Goal: Use online tool/utility: Utilize a website feature to perform a specific function

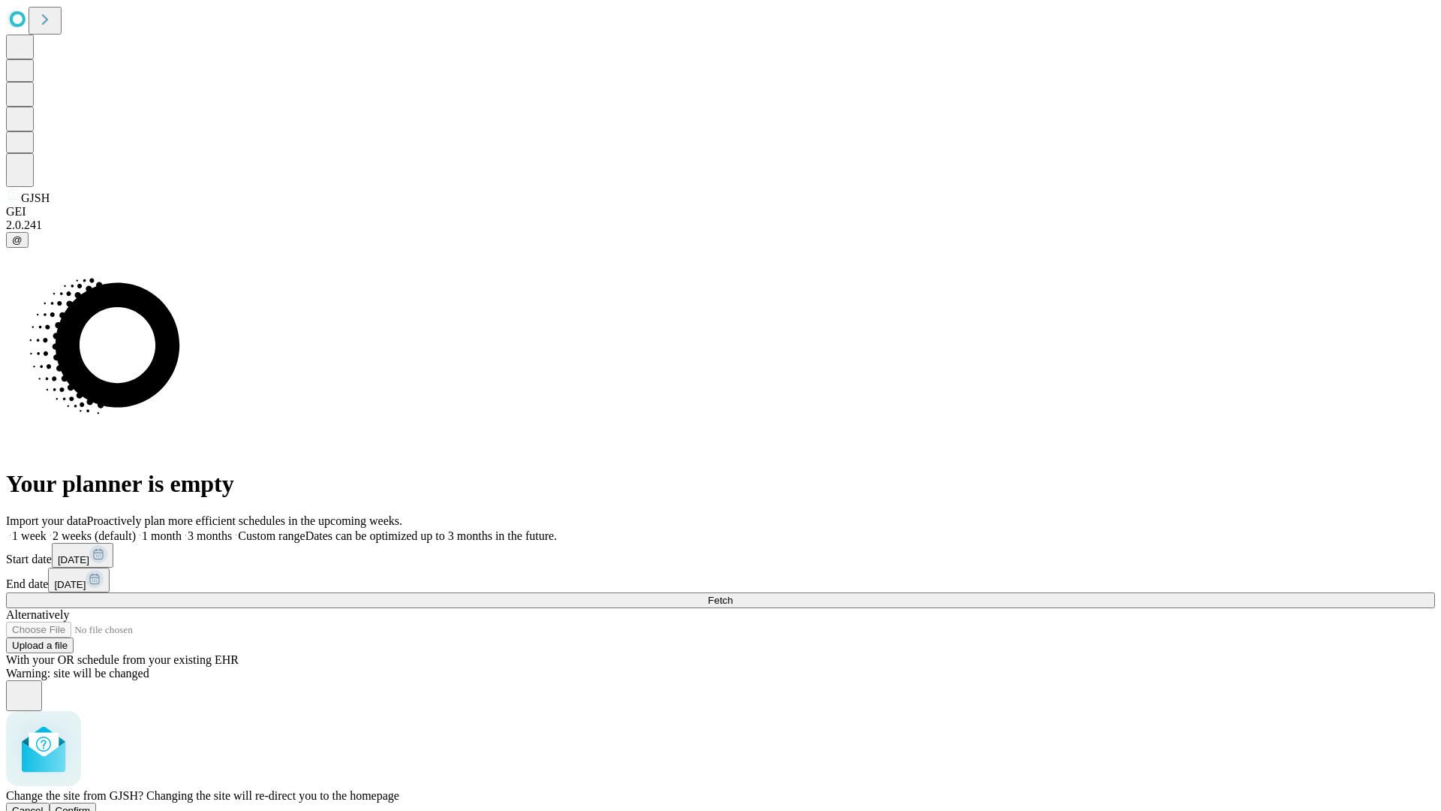
click at [91, 805] on span "Confirm" at bounding box center [73, 810] width 35 height 11
click at [47, 529] on label "1 week" at bounding box center [26, 535] width 41 height 13
click at [732, 594] on span "Fetch" at bounding box center [720, 599] width 25 height 11
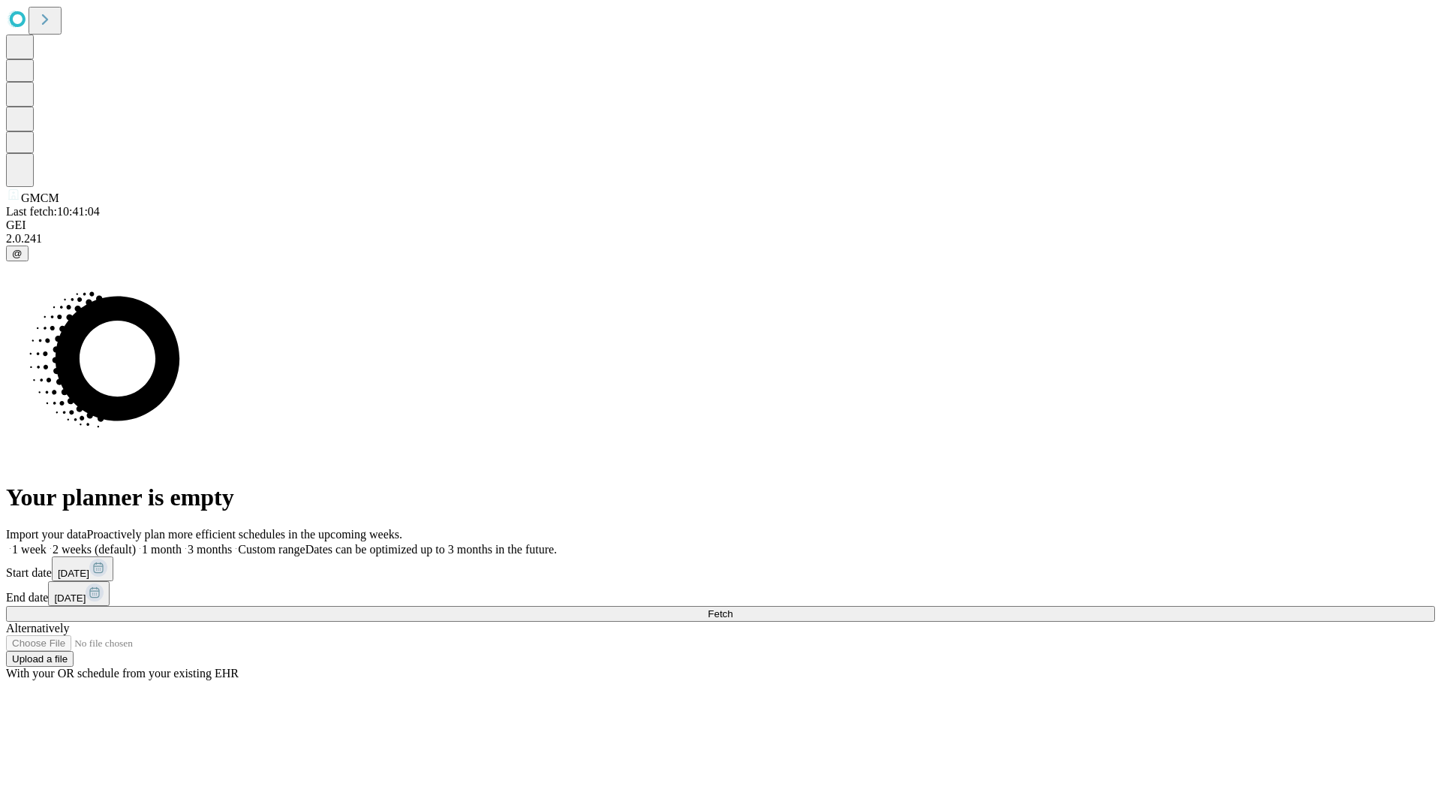
click at [47, 543] on label "1 week" at bounding box center [26, 549] width 41 height 13
click at [732, 608] on span "Fetch" at bounding box center [720, 613] width 25 height 11
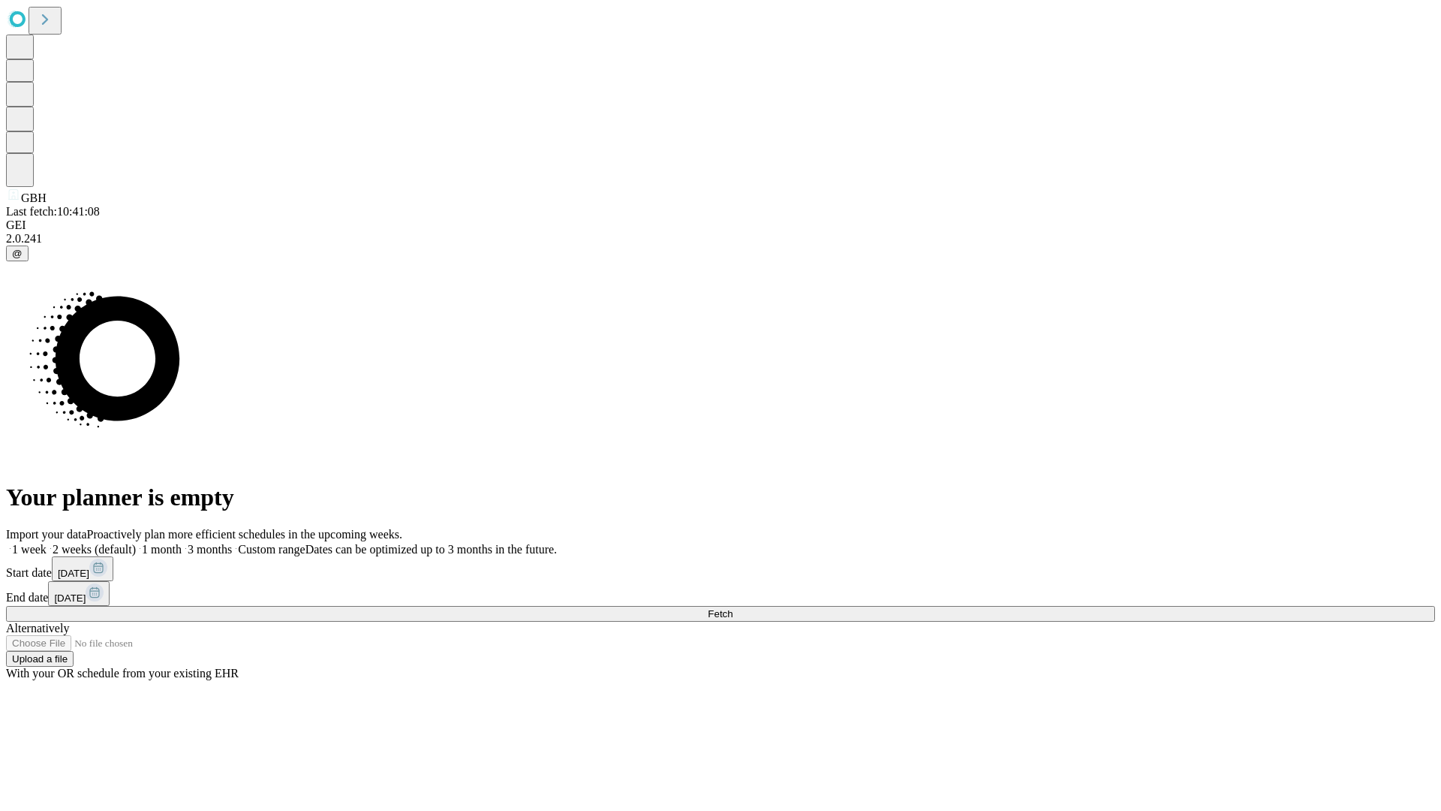
click at [47, 543] on label "1 week" at bounding box center [26, 549] width 41 height 13
click at [732, 608] on span "Fetch" at bounding box center [720, 613] width 25 height 11
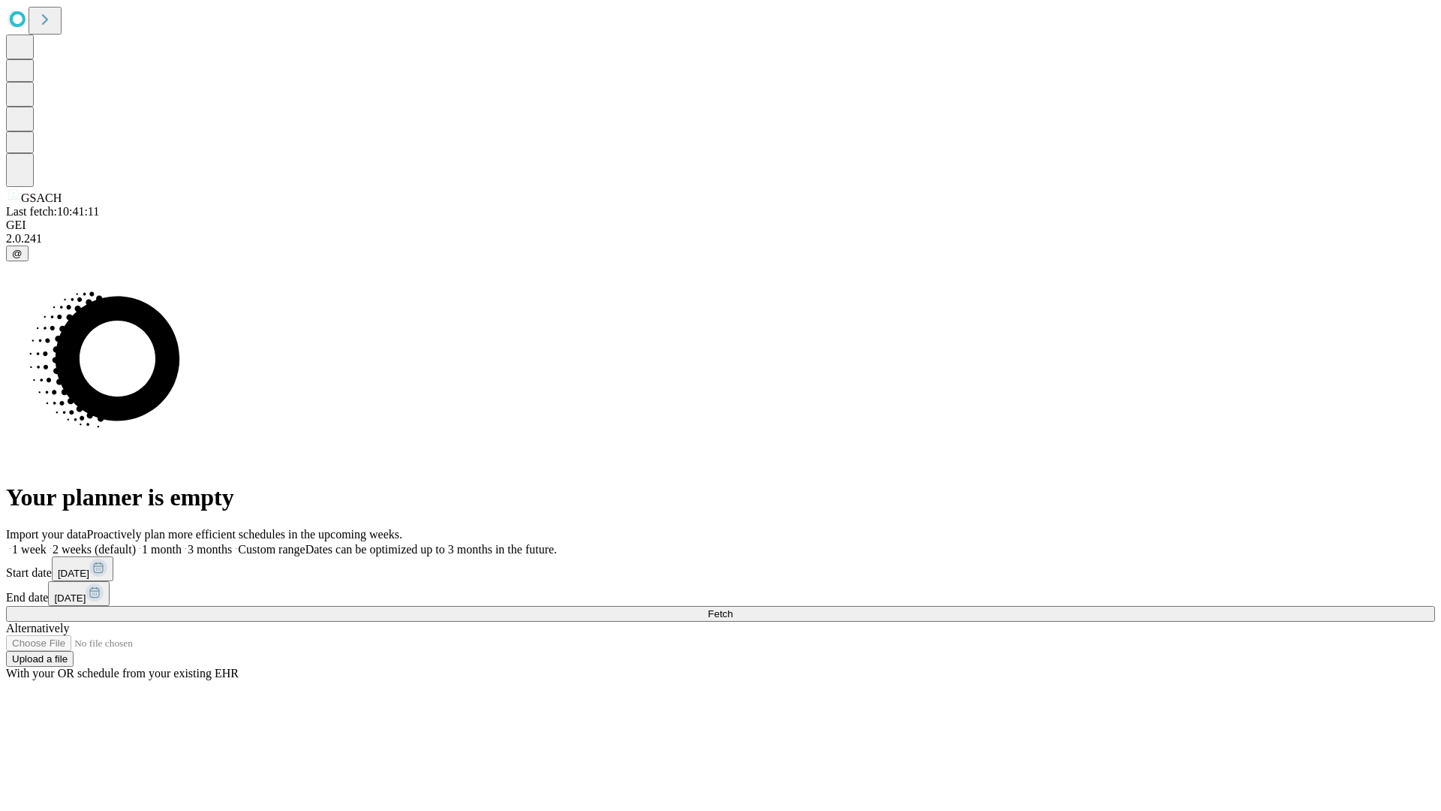
click at [47, 543] on label "1 week" at bounding box center [26, 549] width 41 height 13
click at [732, 608] on span "Fetch" at bounding box center [720, 613] width 25 height 11
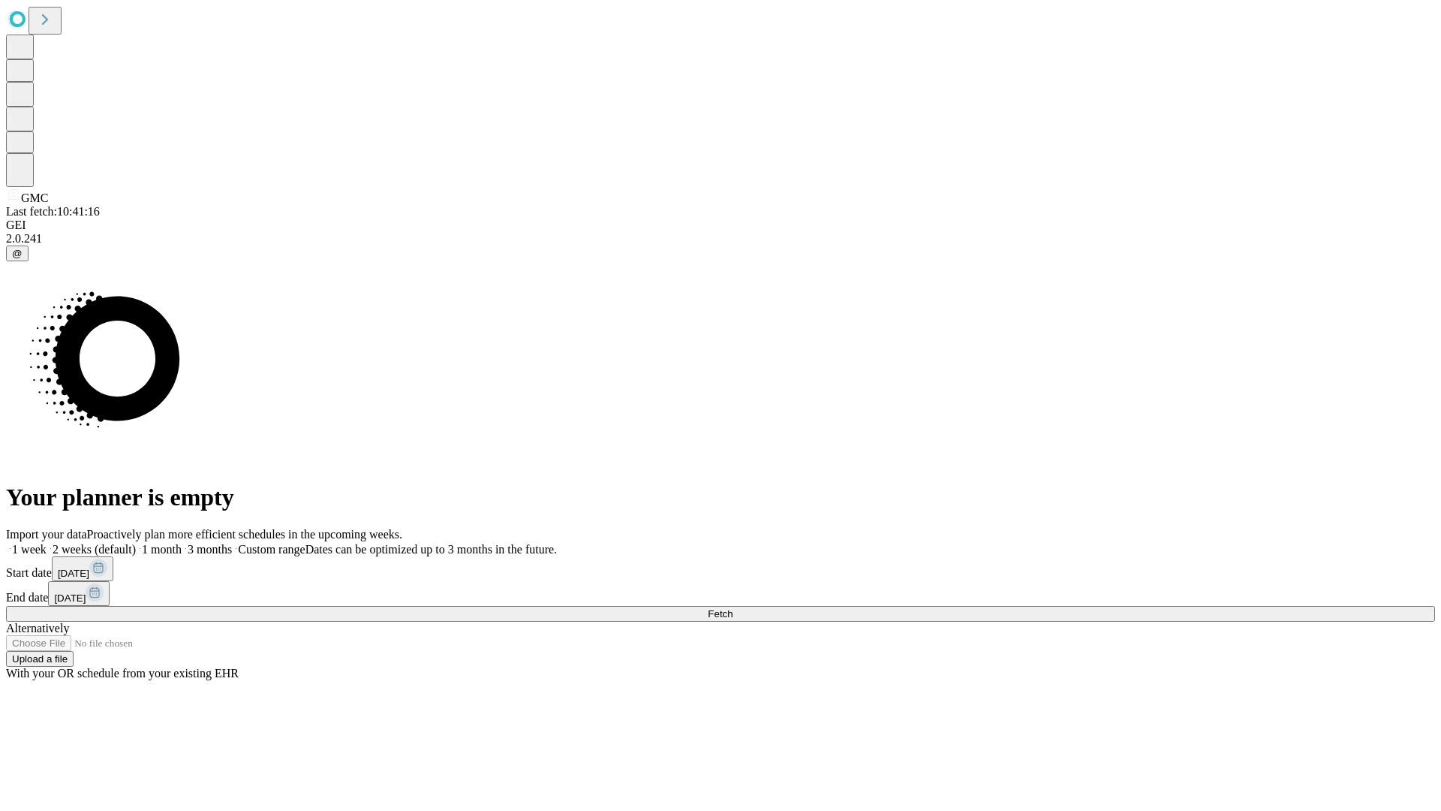
click at [47, 543] on label "1 week" at bounding box center [26, 549] width 41 height 13
click at [732, 608] on span "Fetch" at bounding box center [720, 613] width 25 height 11
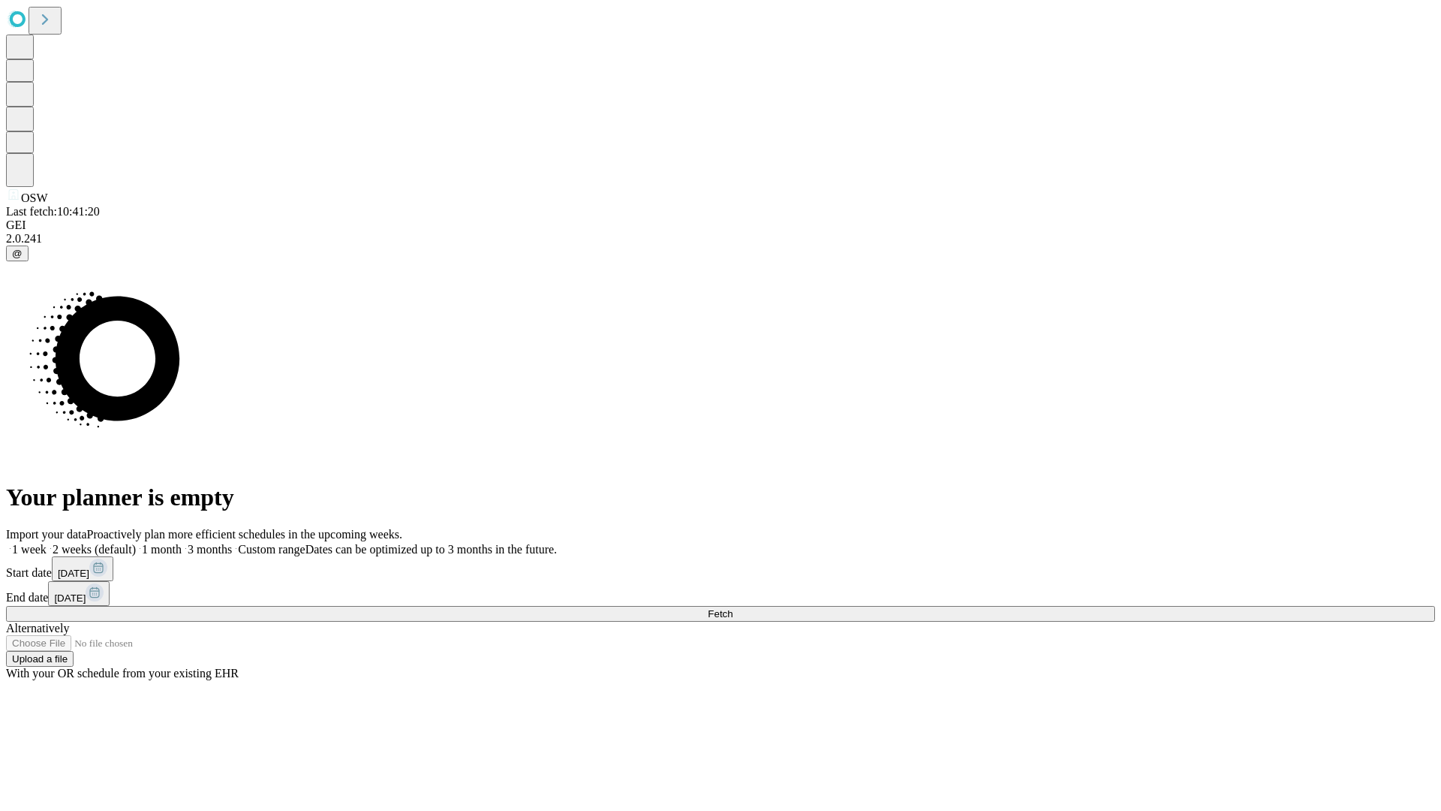
click at [47, 543] on label "1 week" at bounding box center [26, 549] width 41 height 13
click at [732, 608] on span "Fetch" at bounding box center [720, 613] width 25 height 11
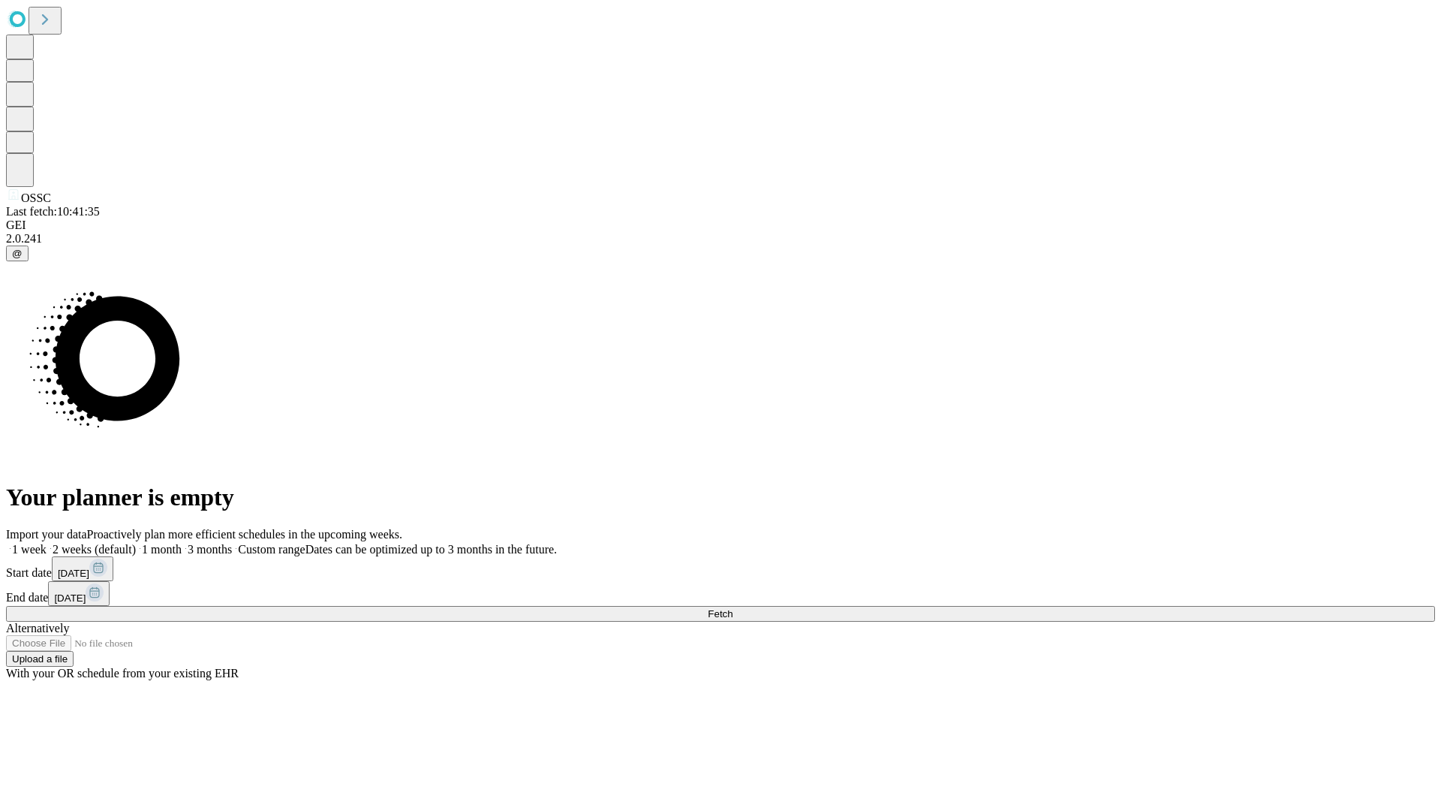
click at [47, 543] on label "1 week" at bounding box center [26, 549] width 41 height 13
click at [732, 608] on span "Fetch" at bounding box center [720, 613] width 25 height 11
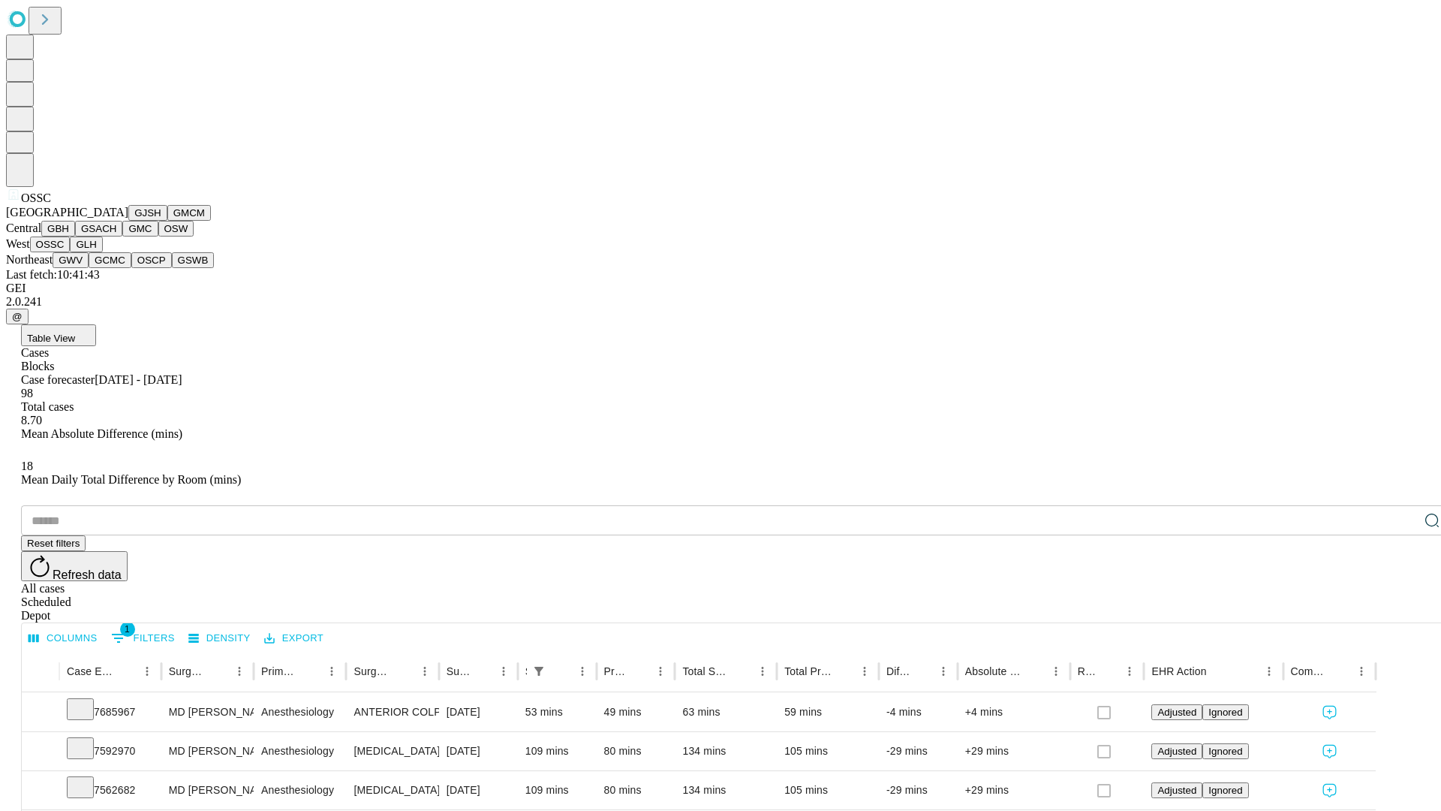
click at [102, 252] on button "GLH" at bounding box center [86, 244] width 32 height 16
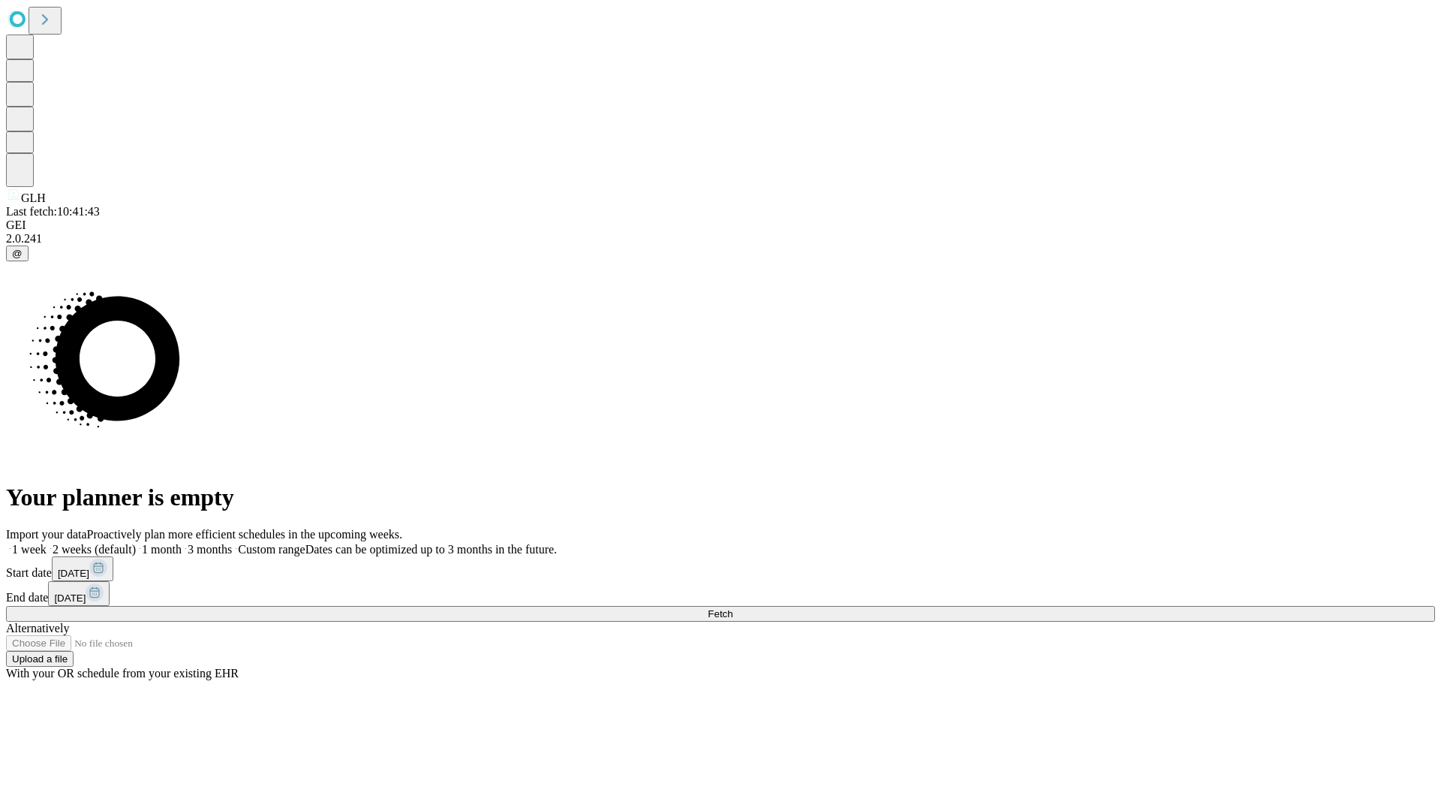
click at [47, 543] on label "1 week" at bounding box center [26, 549] width 41 height 13
click at [732, 608] on span "Fetch" at bounding box center [720, 613] width 25 height 11
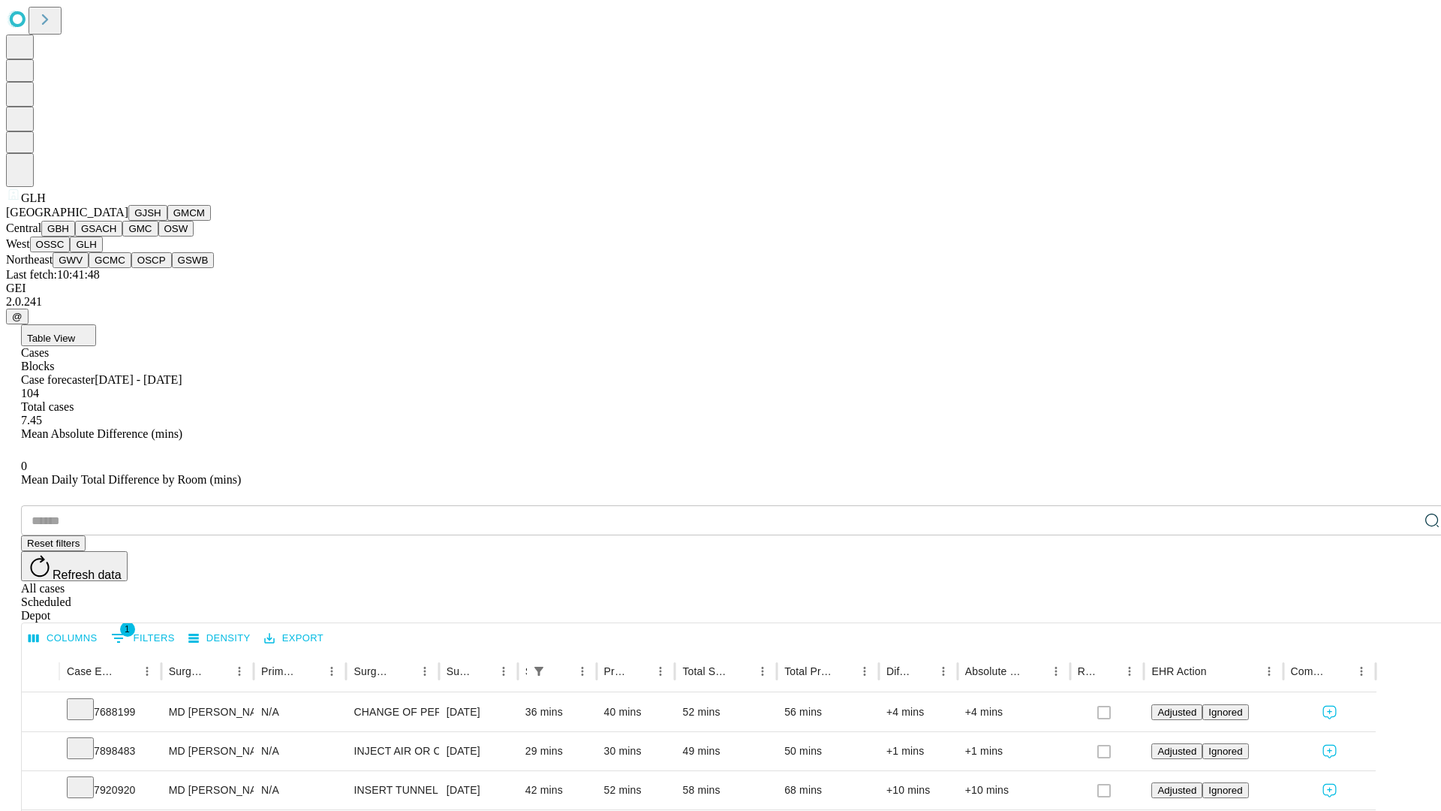
click at [89, 268] on button "GWV" at bounding box center [71, 260] width 36 height 16
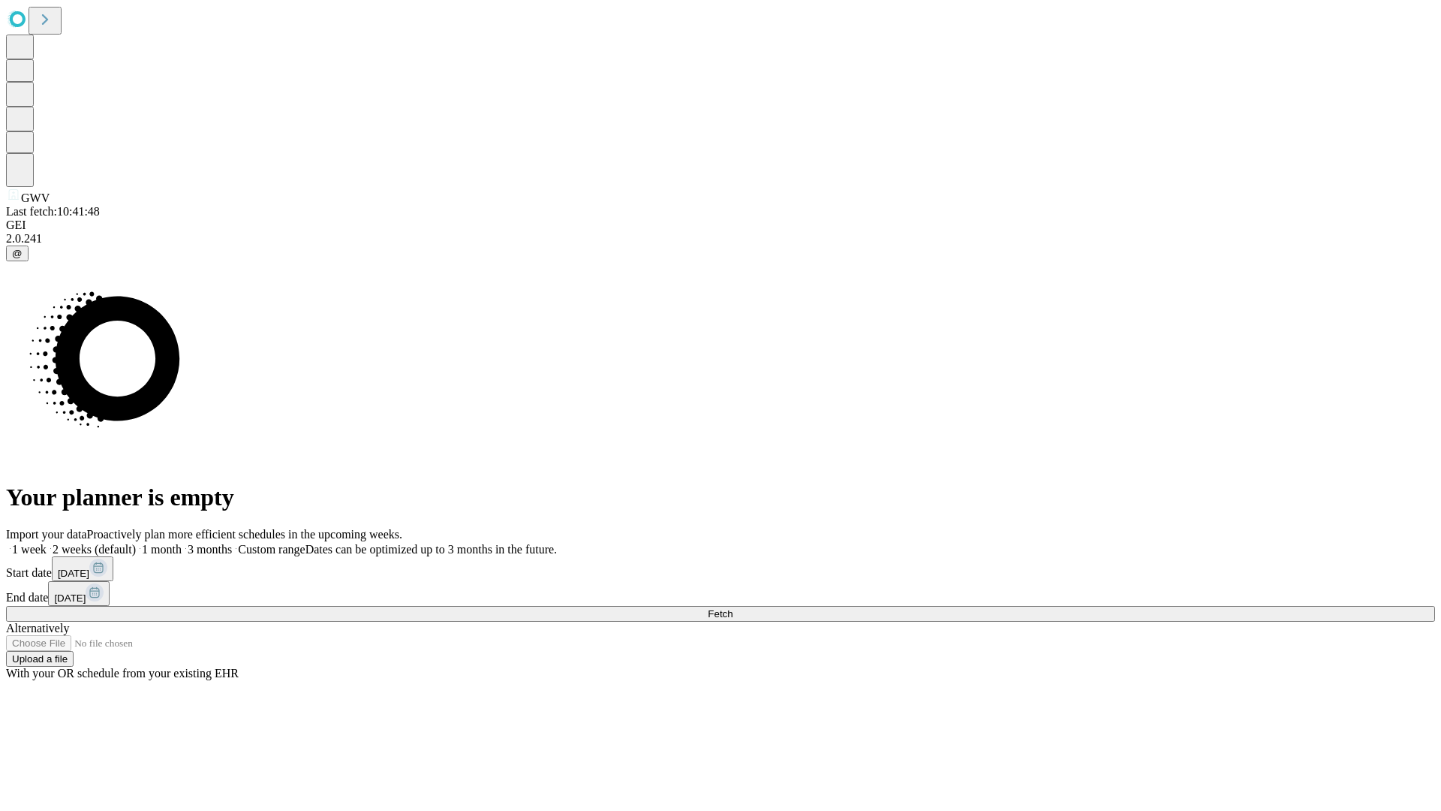
click at [47, 543] on label "1 week" at bounding box center [26, 549] width 41 height 13
click at [732, 608] on span "Fetch" at bounding box center [720, 613] width 25 height 11
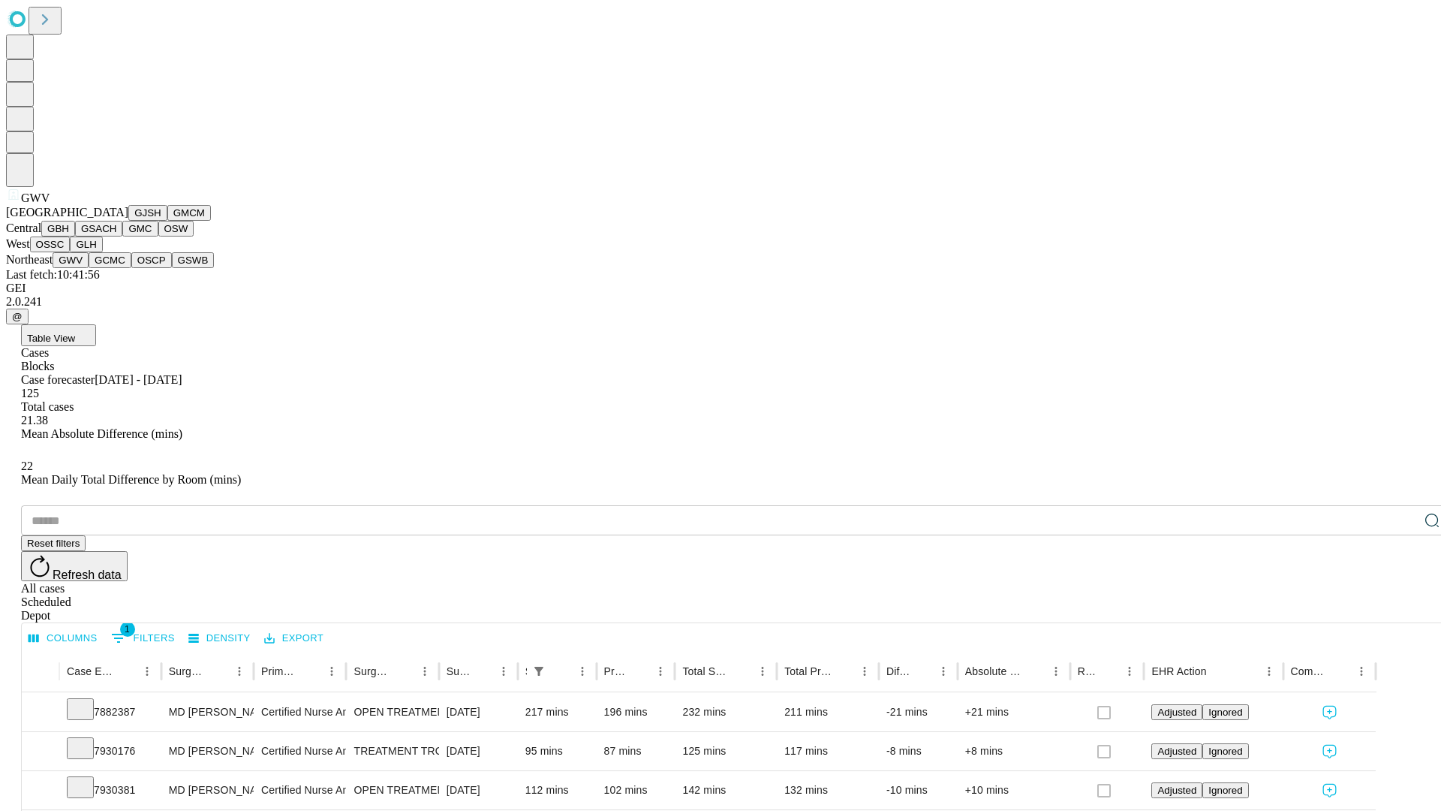
click at [116, 268] on button "GCMC" at bounding box center [110, 260] width 43 height 16
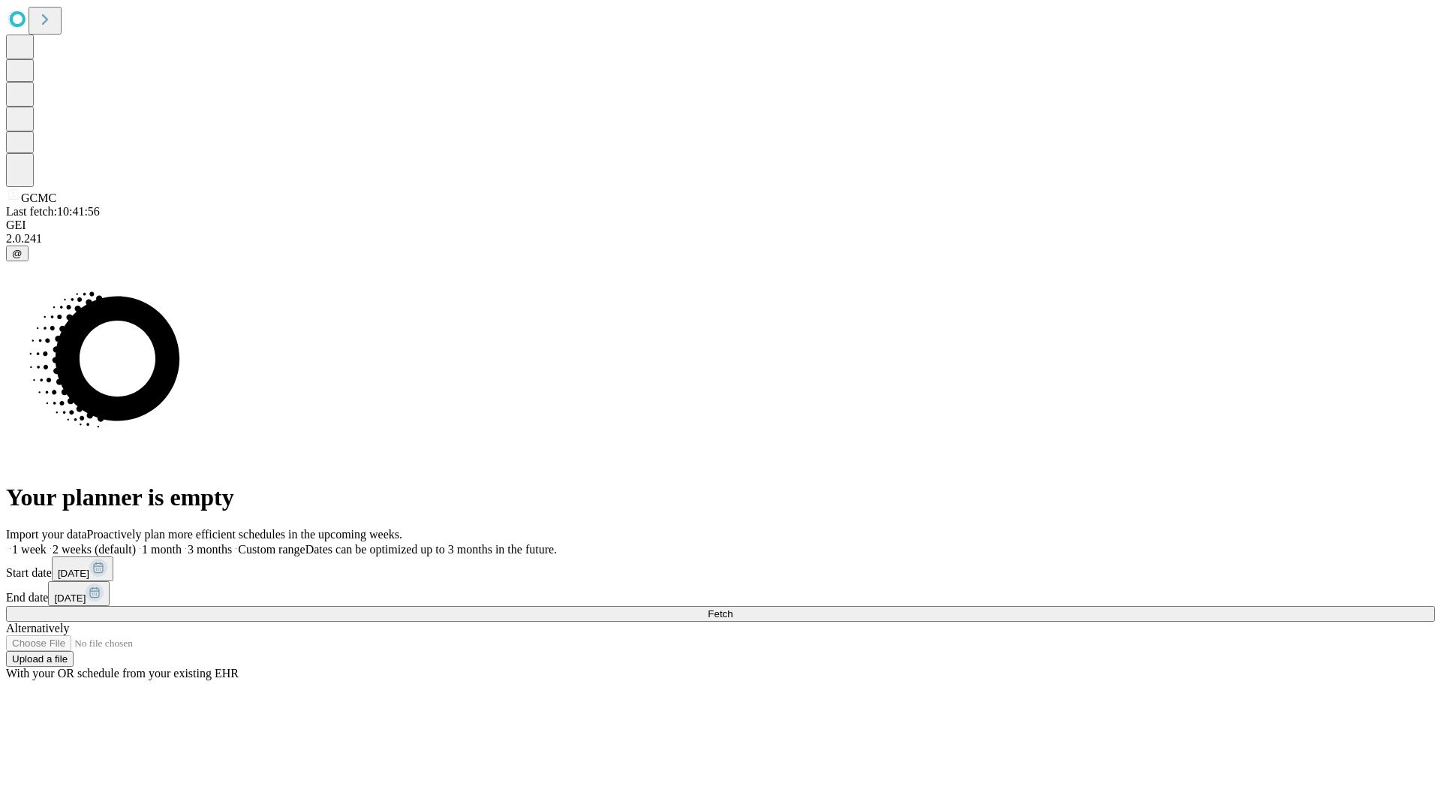
click at [47, 543] on label "1 week" at bounding box center [26, 549] width 41 height 13
click at [732, 608] on span "Fetch" at bounding box center [720, 613] width 25 height 11
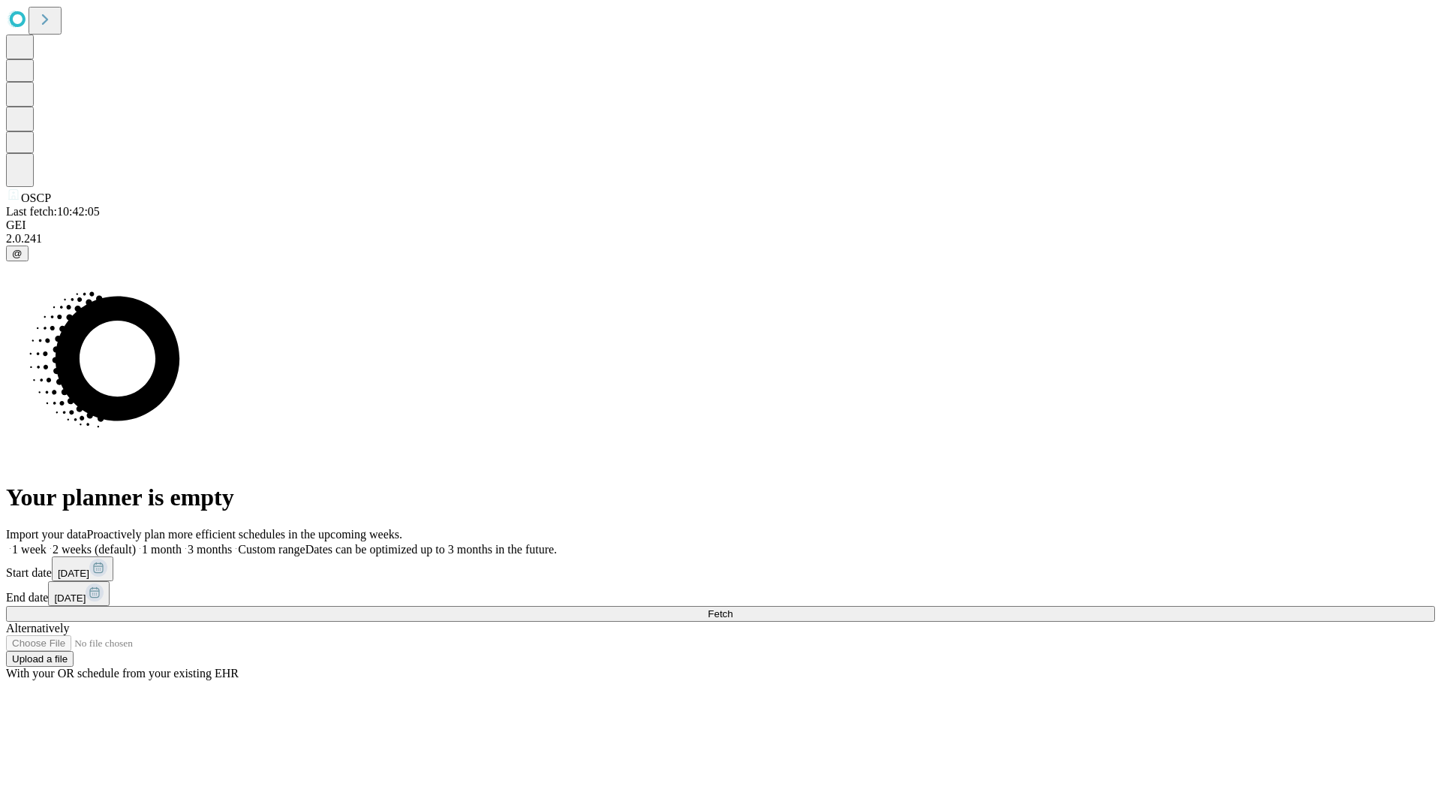
click at [732, 608] on span "Fetch" at bounding box center [720, 613] width 25 height 11
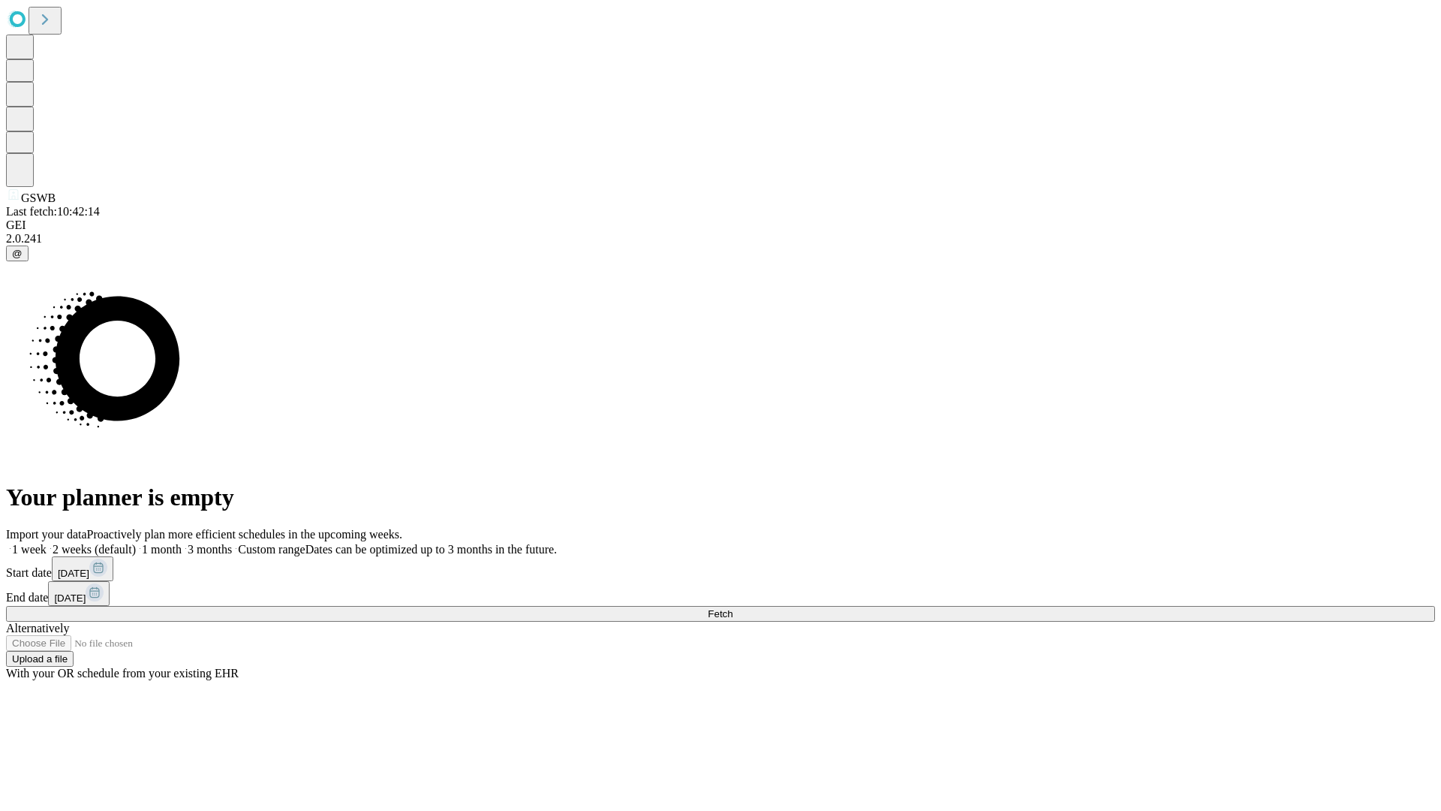
click at [732, 608] on span "Fetch" at bounding box center [720, 613] width 25 height 11
